Goal: Information Seeking & Learning: Learn about a topic

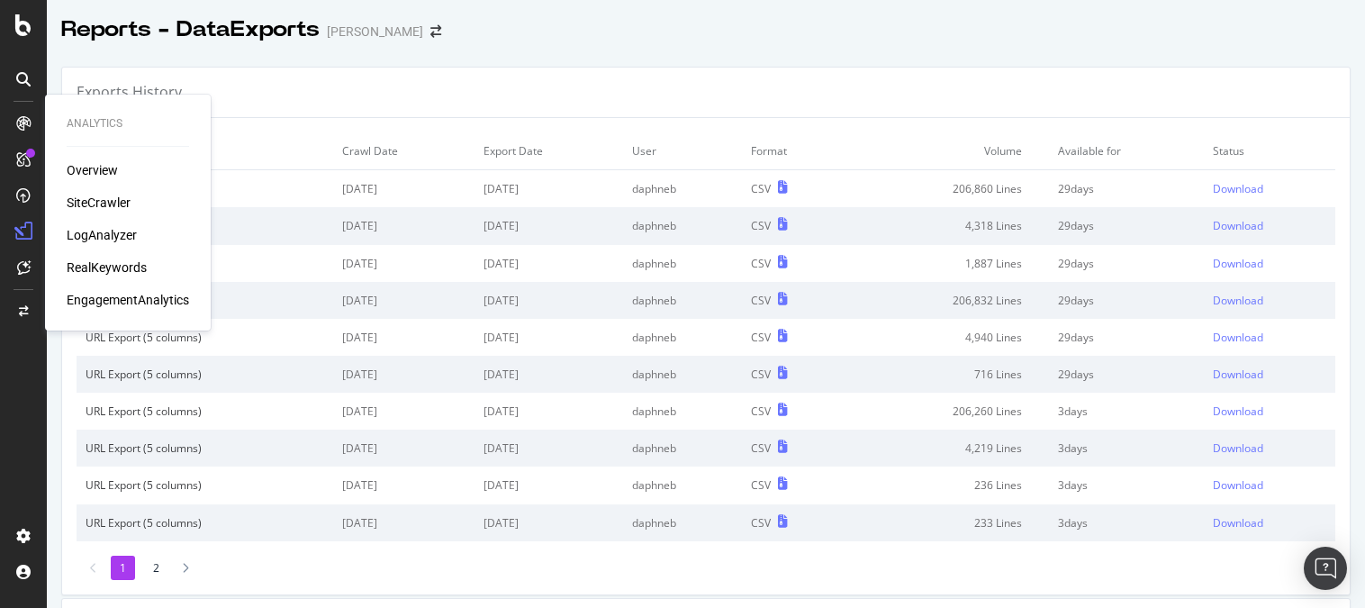
click at [86, 204] on div "SiteCrawler" at bounding box center [99, 203] width 64 height 18
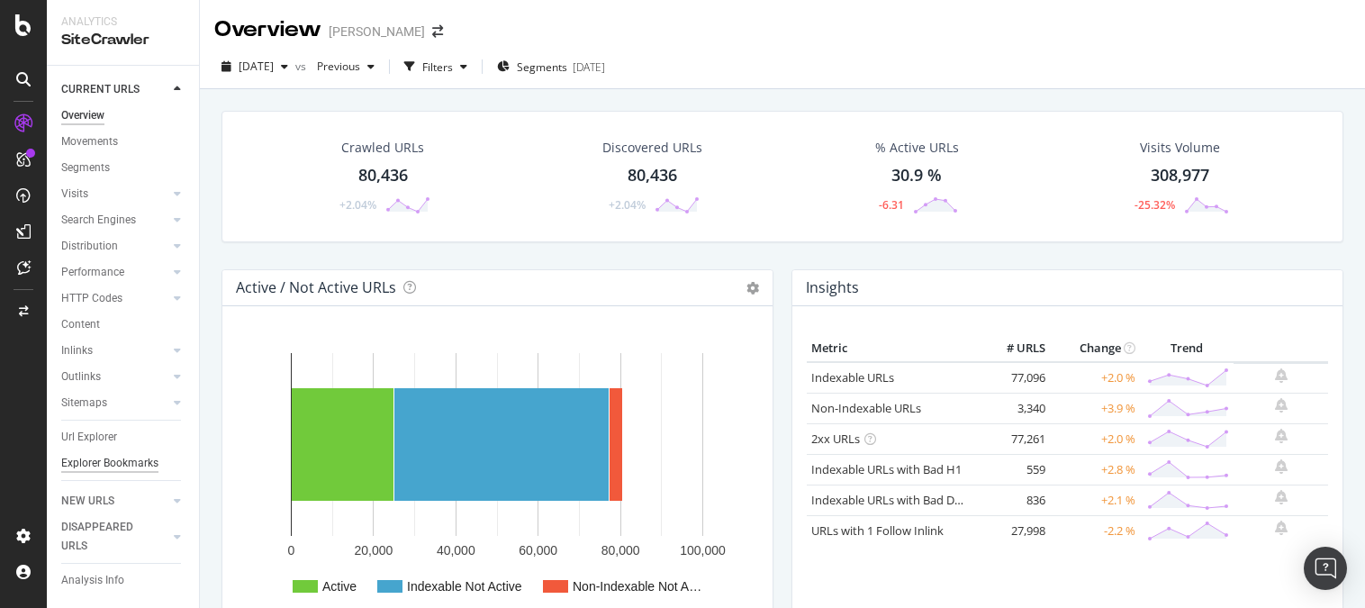
click at [123, 466] on div "Explorer Bookmarks" at bounding box center [109, 463] width 97 height 19
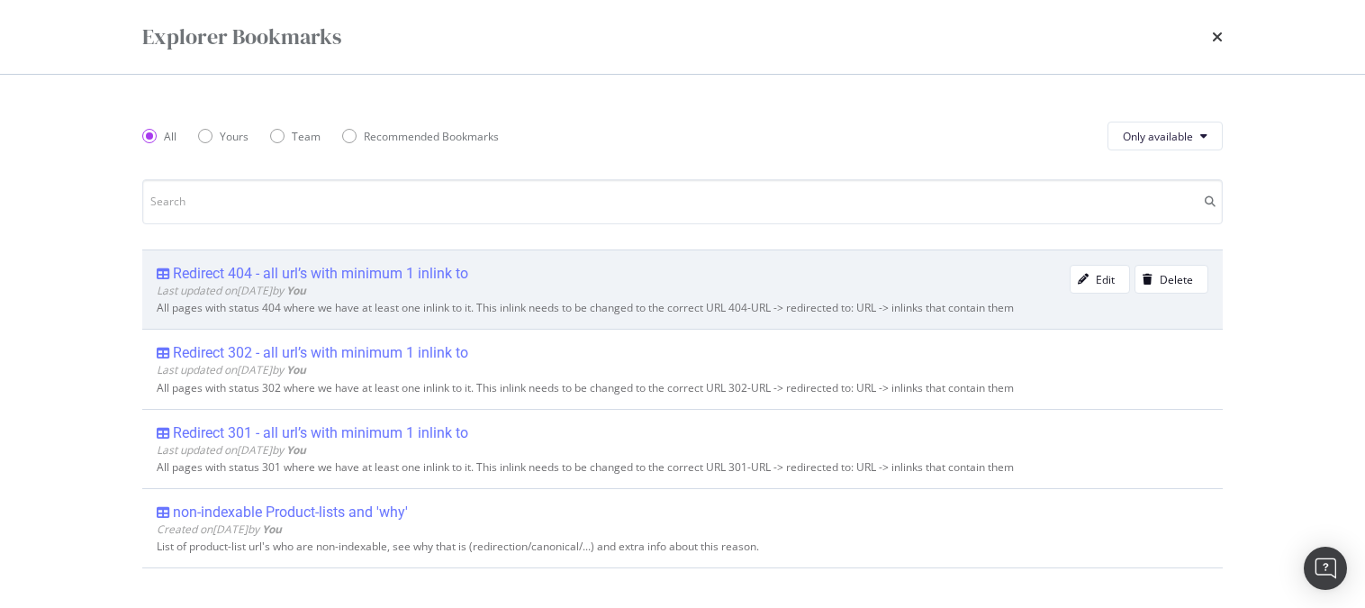
click at [217, 274] on div "Redirect 404 - all url’s with minimum 1 inlink to" at bounding box center [320, 274] width 295 height 18
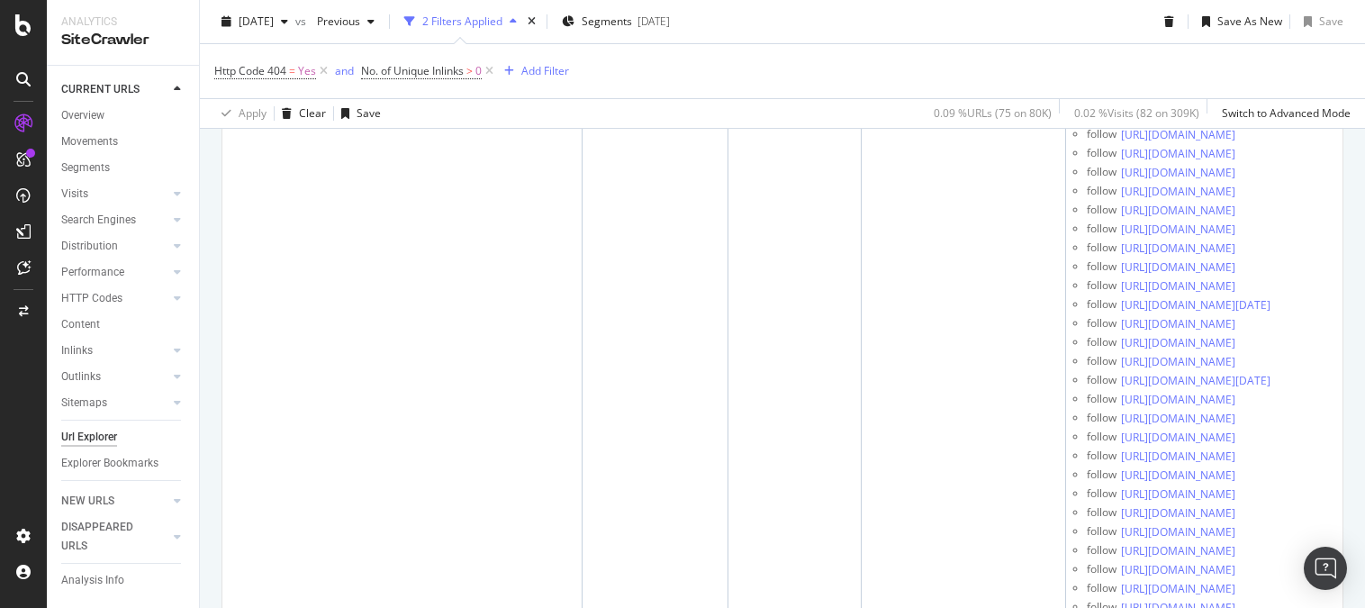
scroll to position [18331, 0]
click at [24, 532] on icon at bounding box center [23, 536] width 18 height 18
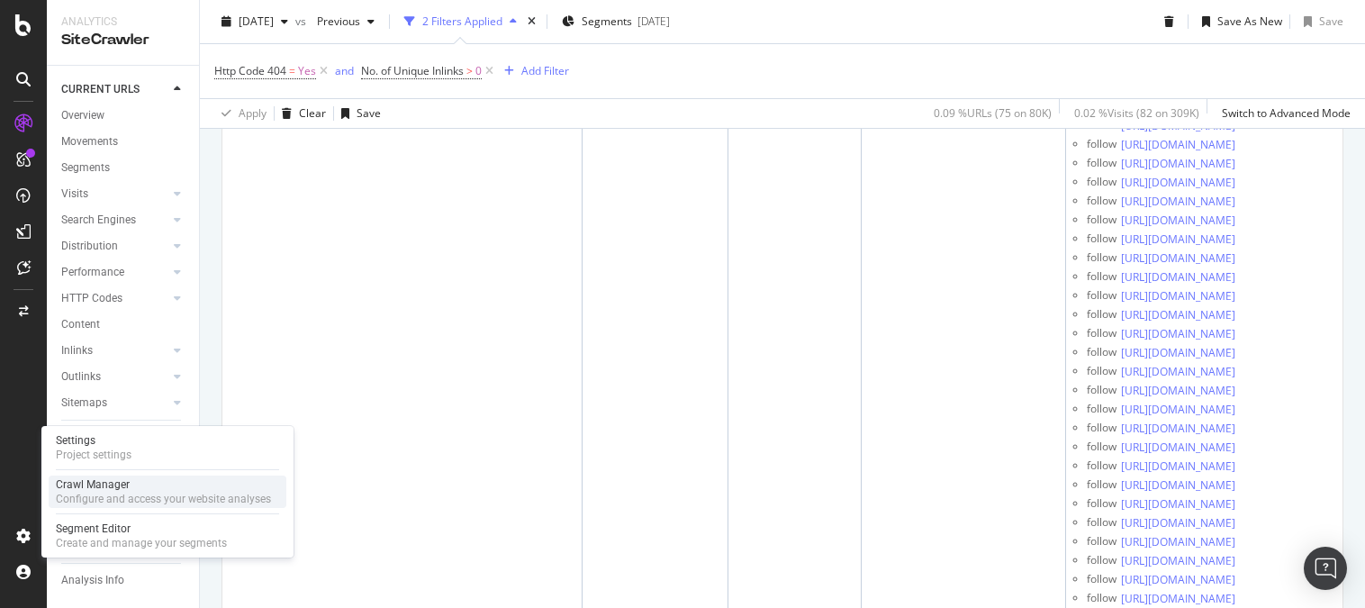
click at [95, 485] on div "Crawl Manager" at bounding box center [163, 484] width 215 height 14
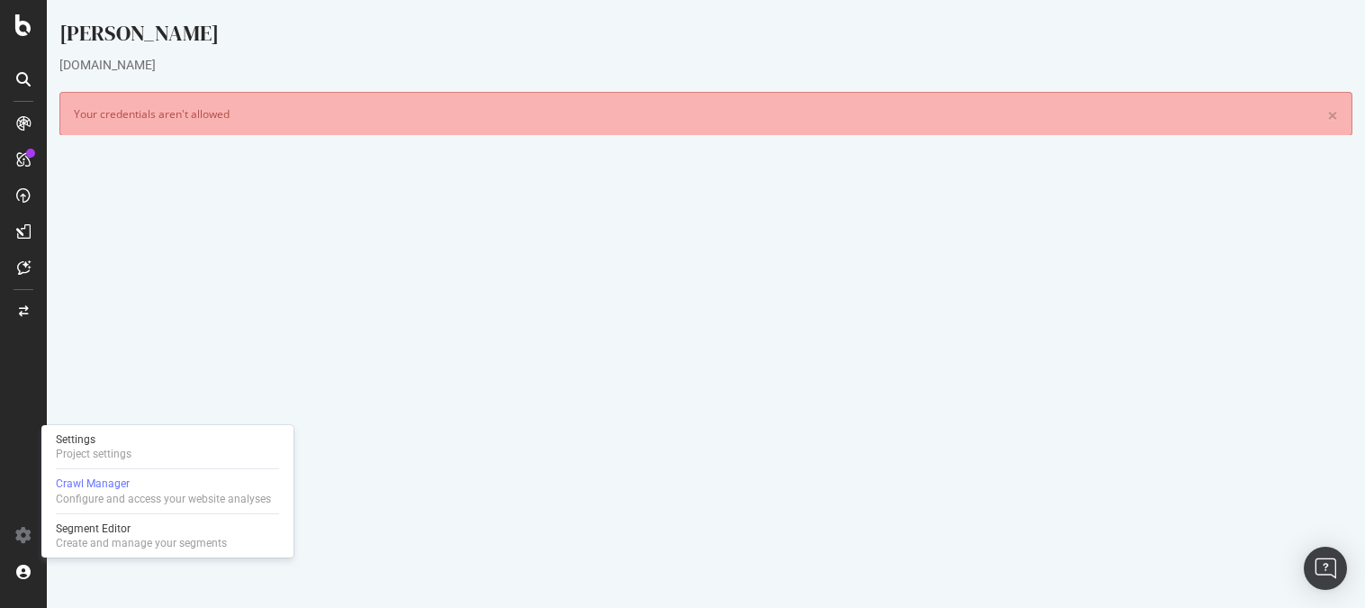
click at [494, 419] on h4 "Configure your New Analysis Now!" at bounding box center [706, 422] width 1264 height 18
click at [122, 59] on div "[DOMAIN_NAME]" at bounding box center [705, 65] width 1293 height 18
click at [278, 366] on span "[DATE] 23:00" at bounding box center [260, 363] width 77 height 15
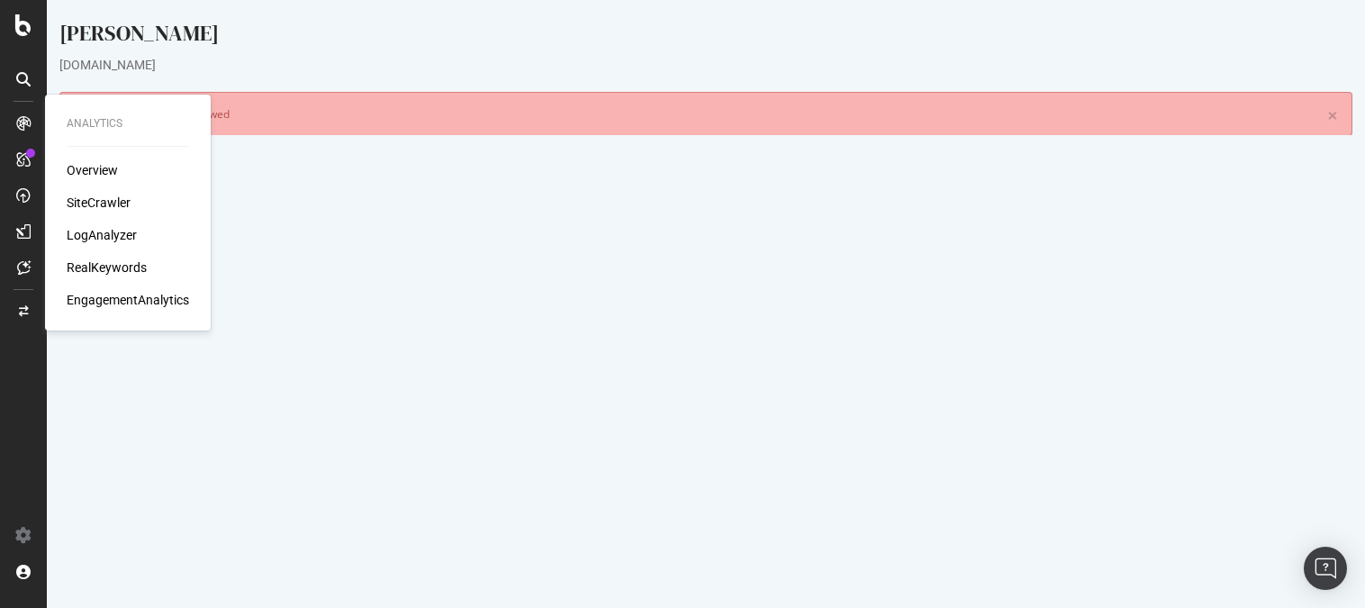
click at [106, 228] on div "LogAnalyzer" at bounding box center [102, 235] width 70 height 18
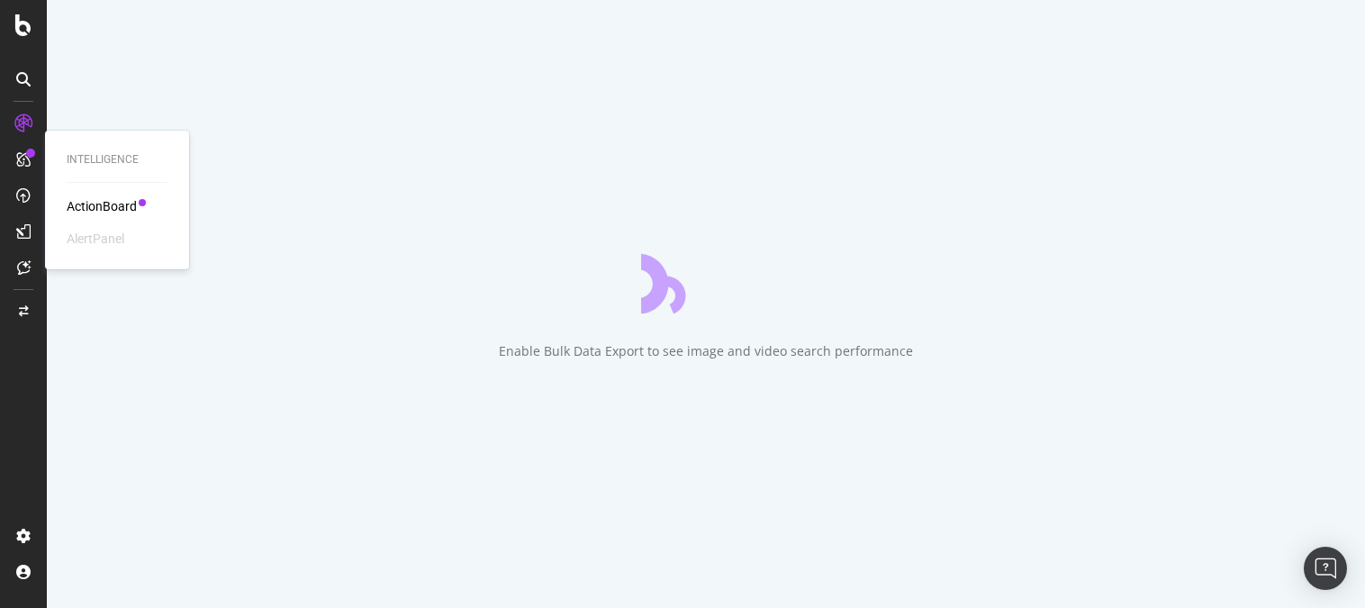
click at [112, 201] on div "ActionBoard" at bounding box center [102, 206] width 70 height 18
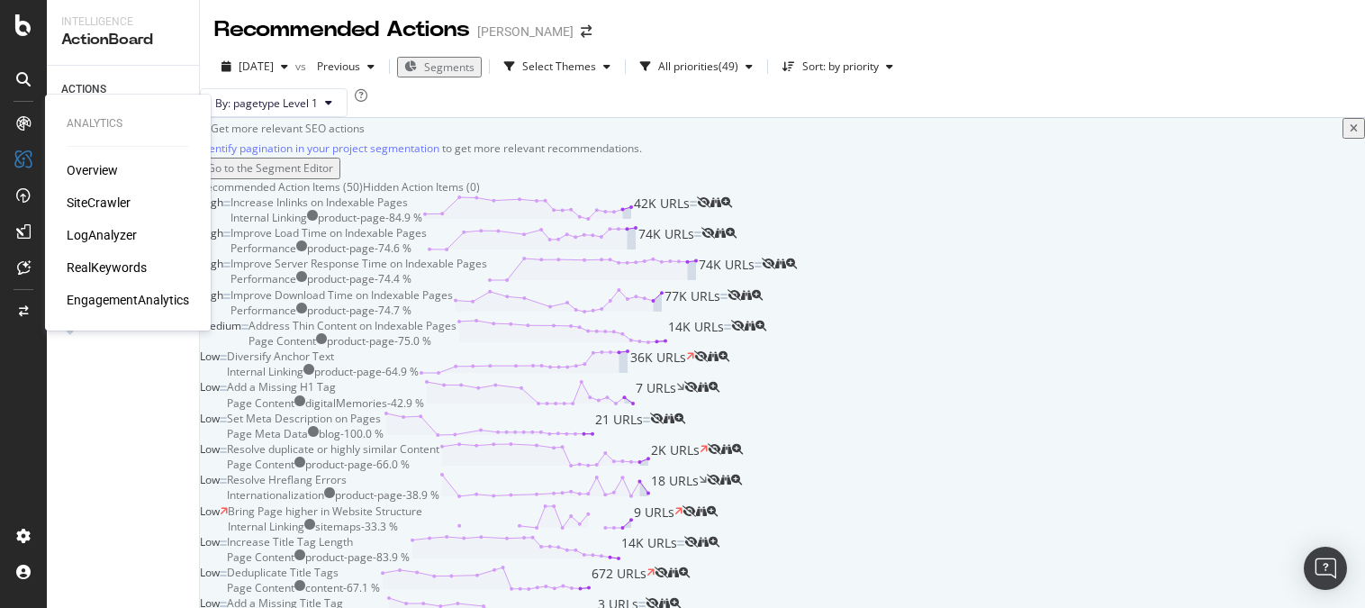
click at [110, 230] on div "LogAnalyzer" at bounding box center [102, 235] width 70 height 18
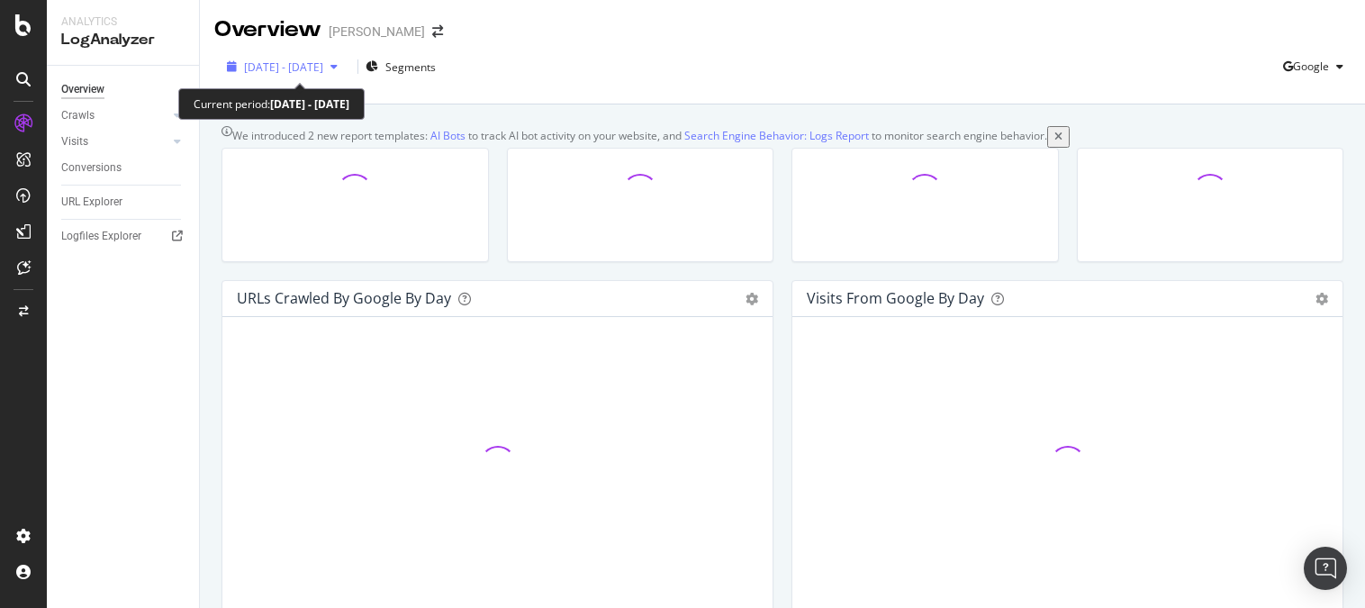
click at [323, 69] on span "[DATE] - [DATE]" at bounding box center [283, 66] width 79 height 15
click at [726, 50] on div "[DATE] - [DATE] Segments Google Last update [DATE]" at bounding box center [782, 74] width 1165 height 59
click at [323, 66] on span "[DATE] - [DATE]" at bounding box center [283, 66] width 79 height 15
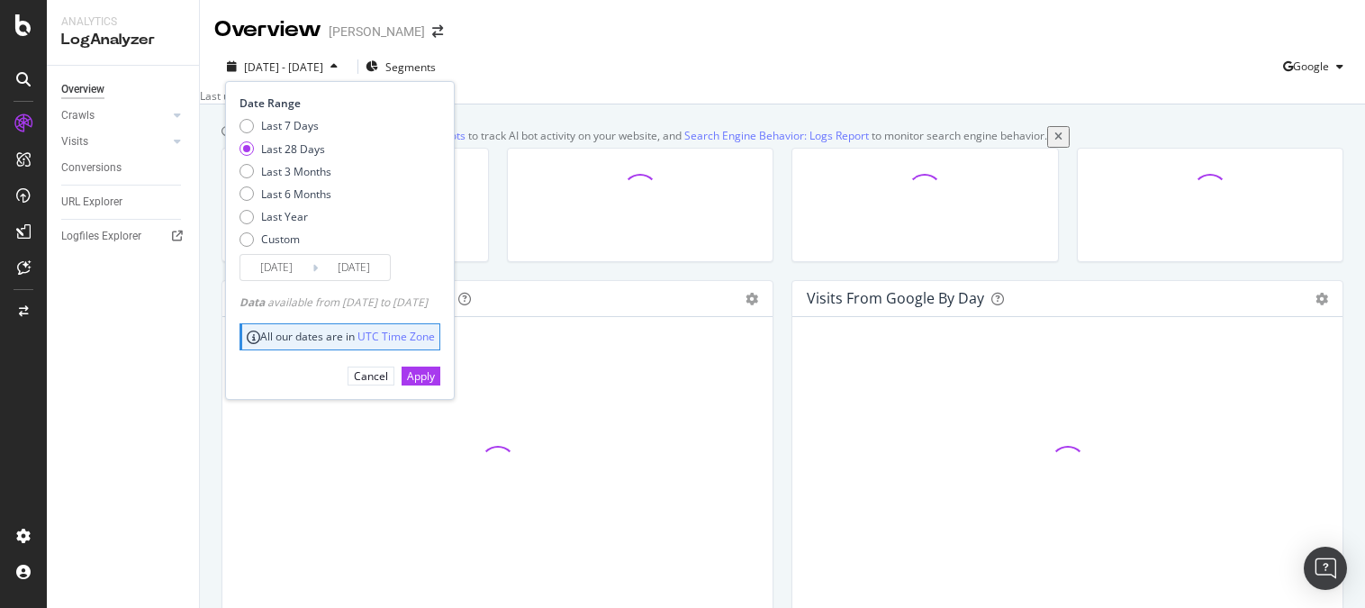
click at [649, 32] on div "Overview [PERSON_NAME]" at bounding box center [782, 22] width 1165 height 45
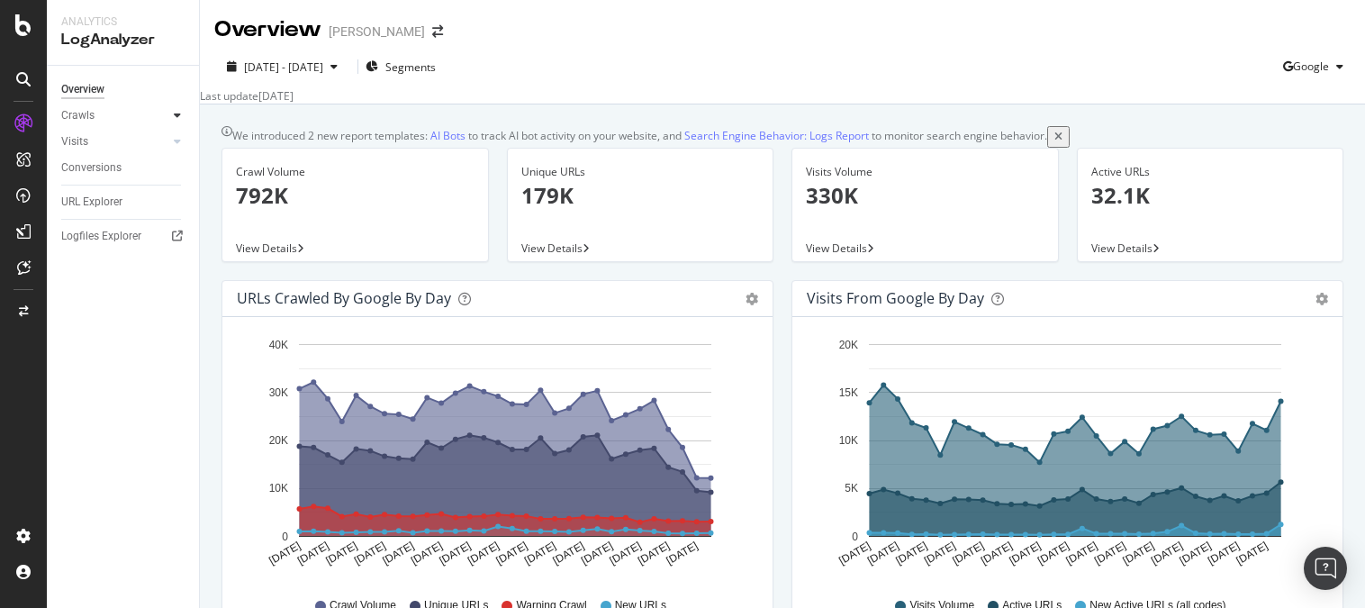
click at [178, 115] on icon at bounding box center [177, 115] width 7 height 11
click at [178, 267] on icon at bounding box center [177, 264] width 7 height 11
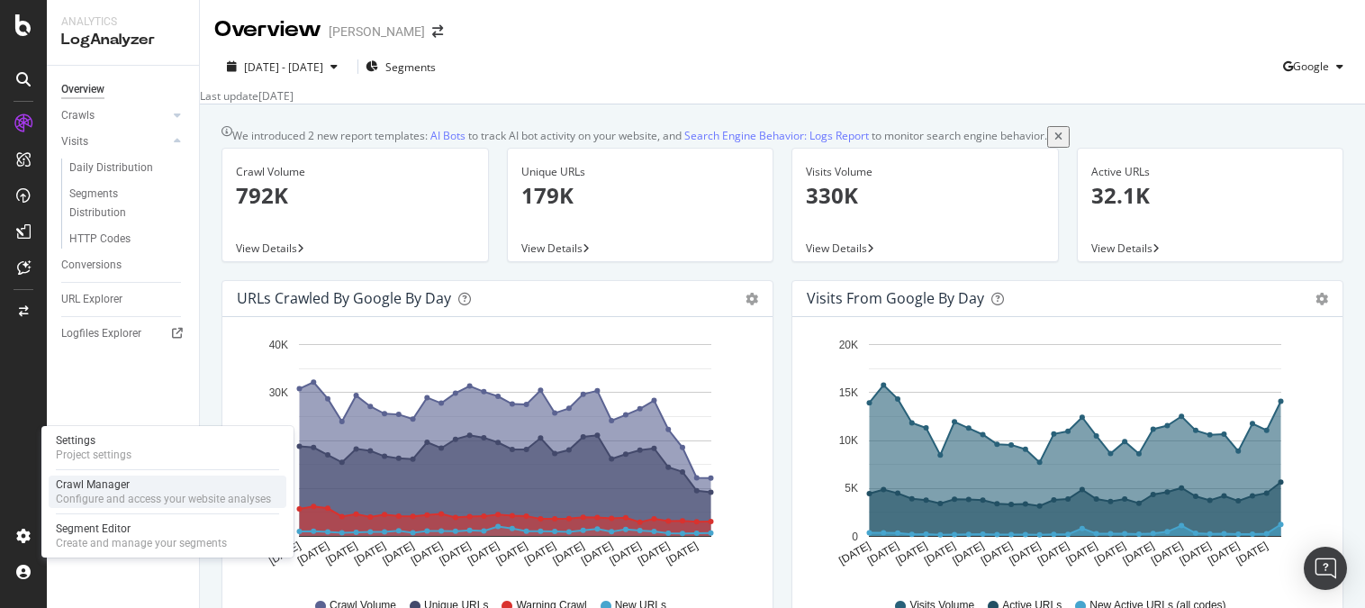
click at [112, 487] on div "Crawl Manager" at bounding box center [163, 484] width 215 height 14
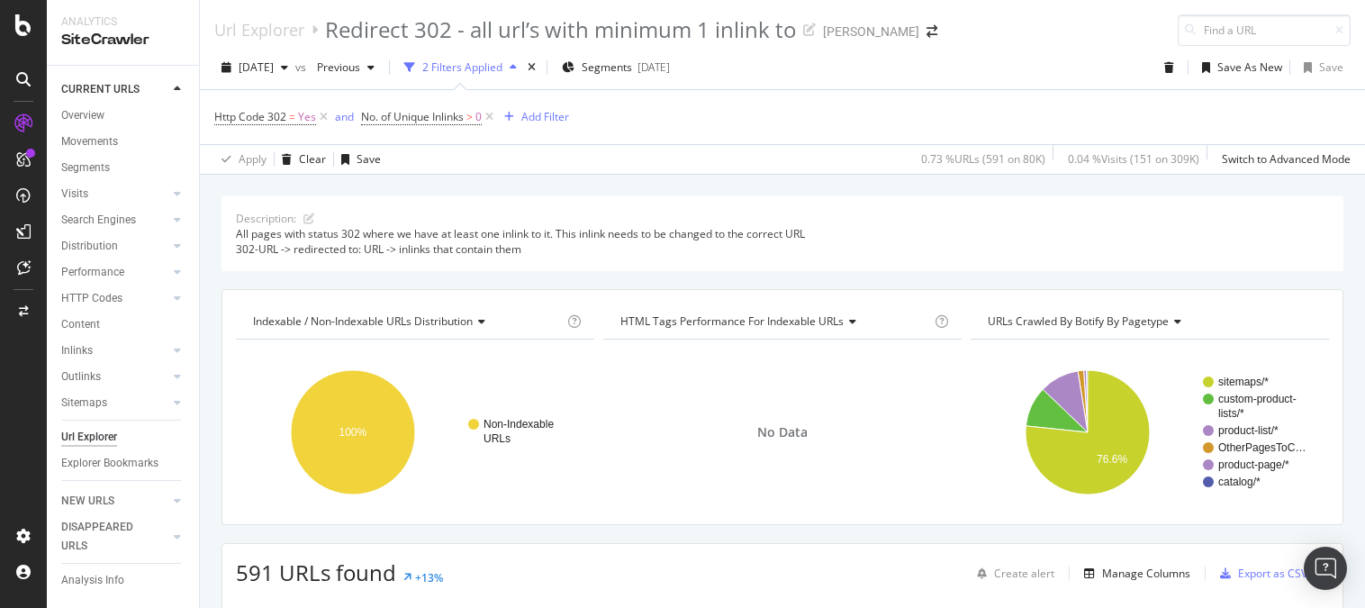
scroll to position [450, 0]
